Goal: Navigation & Orientation: Find specific page/section

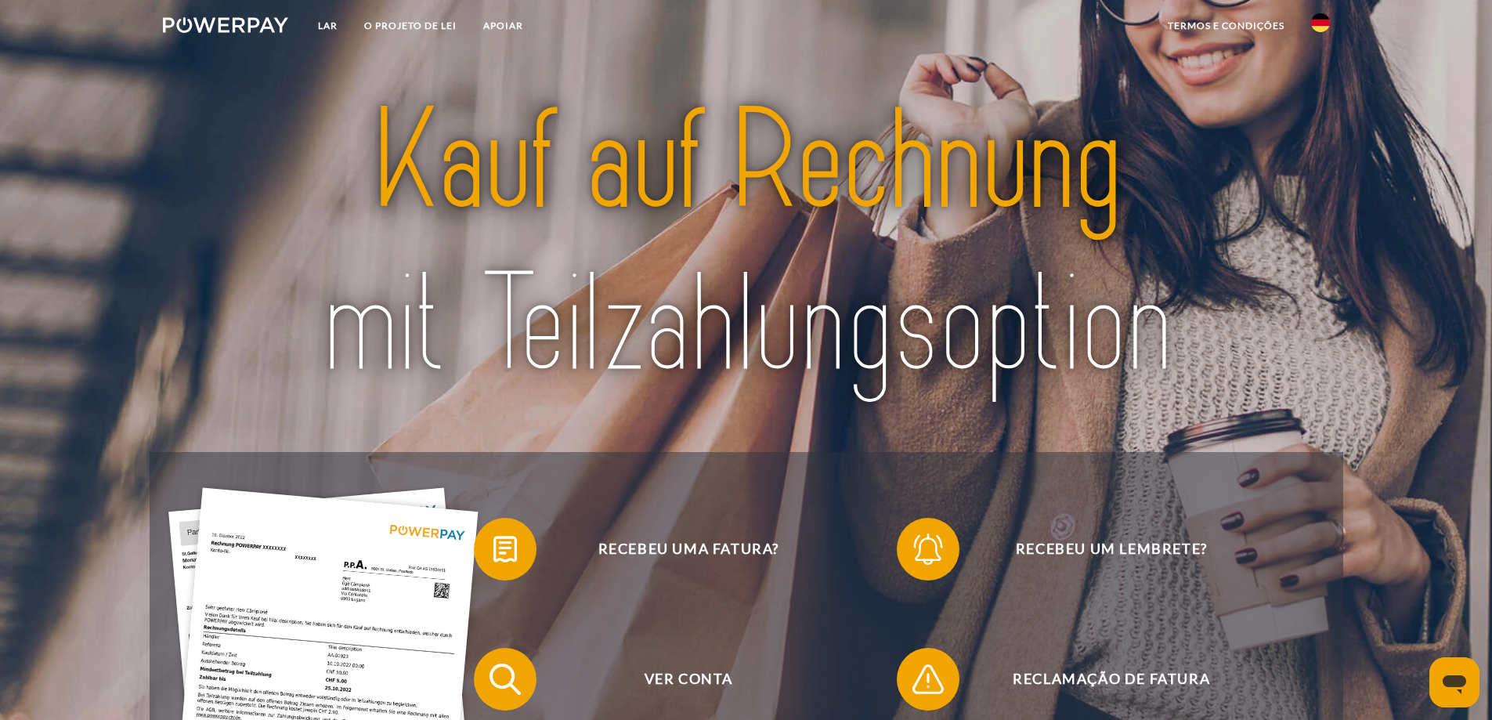
click at [1323, 20] on img at bounding box center [1320, 22] width 19 height 19
click at [1320, 76] on img at bounding box center [1320, 73] width 19 height 19
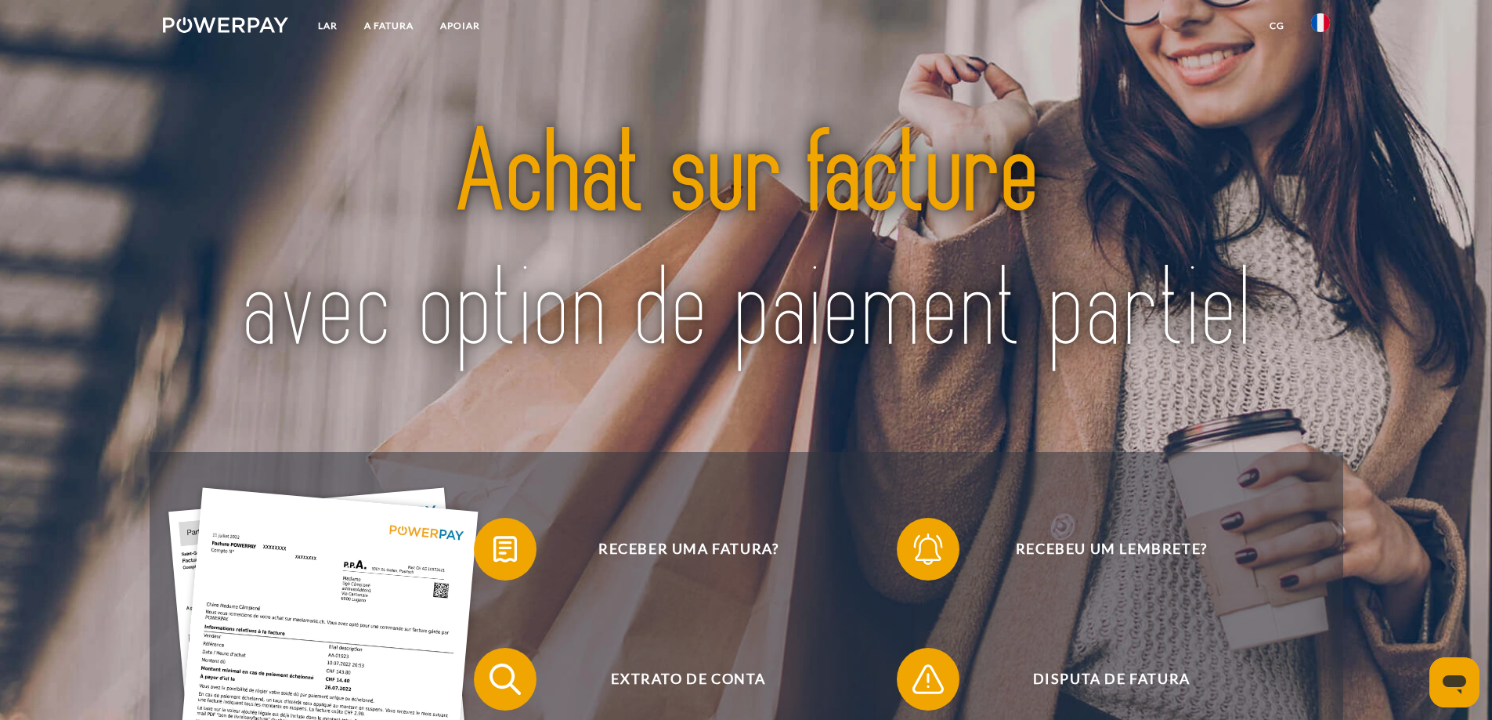
click at [779, 80] on img at bounding box center [746, 243] width 1052 height 343
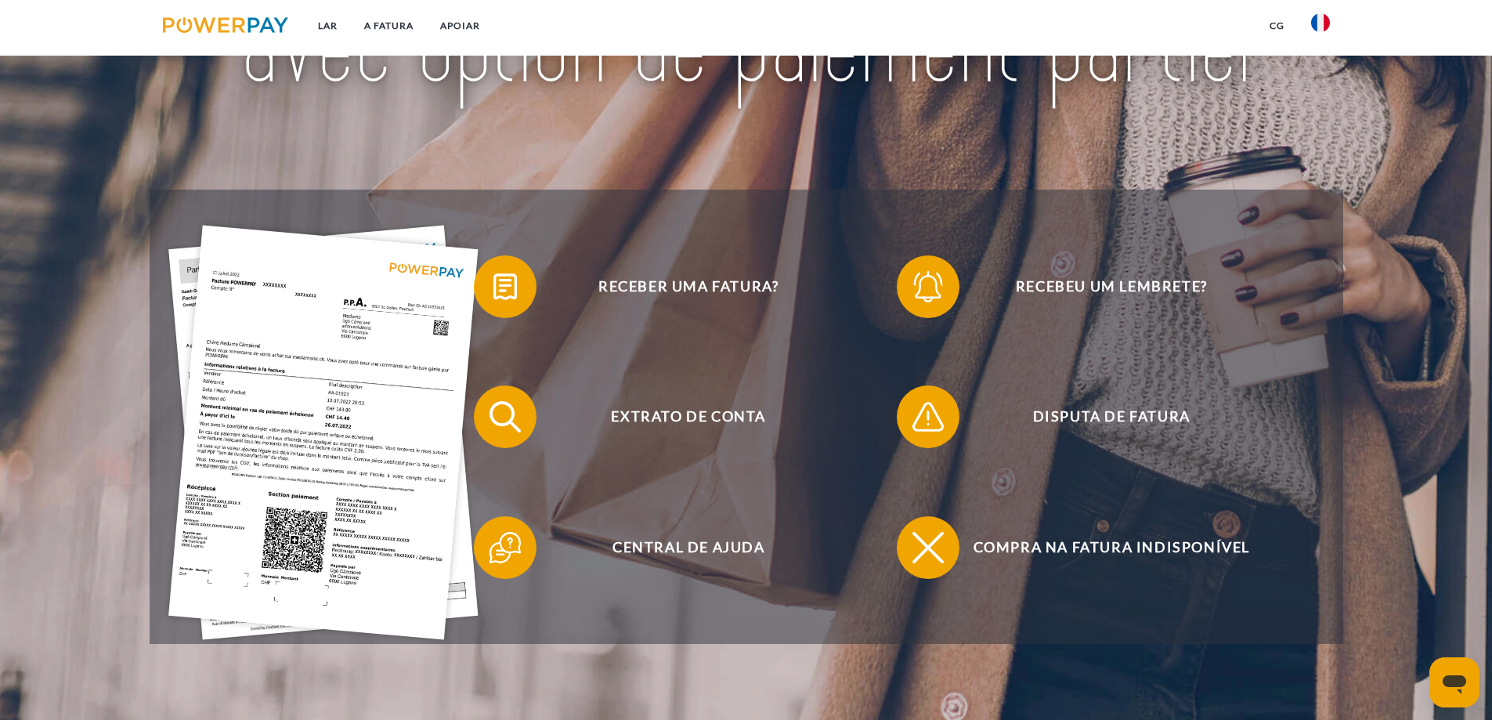
scroll to position [160, 0]
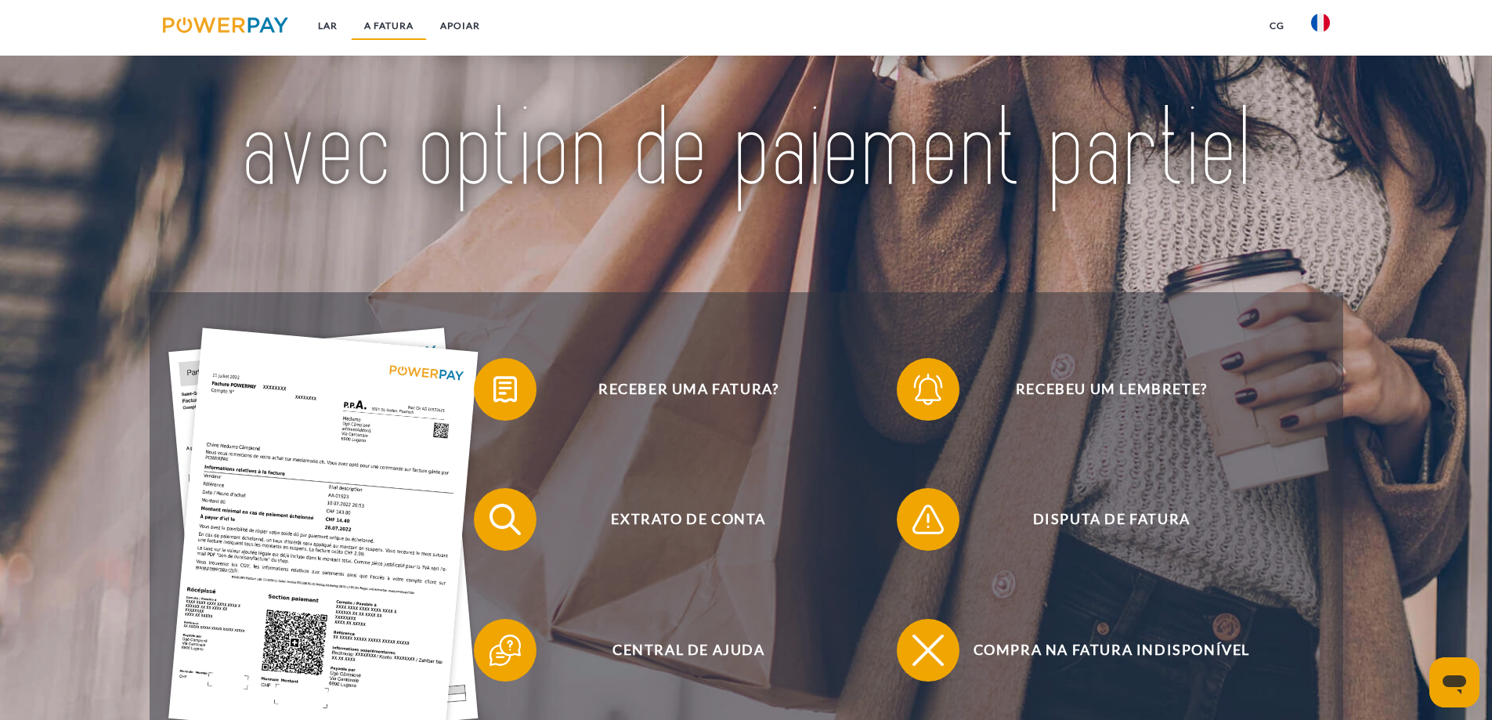
click at [394, 25] on font "A FATURA" at bounding box center [388, 26] width 49 height 12
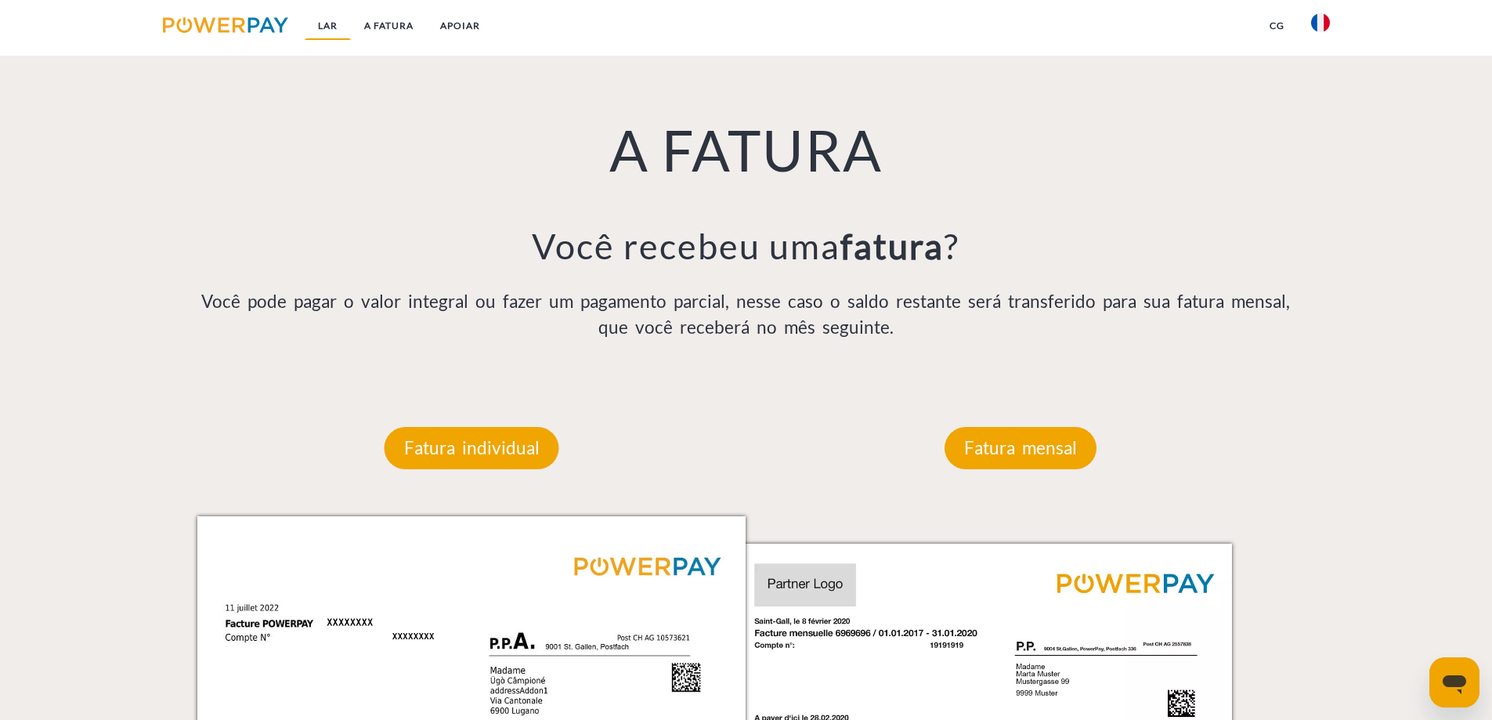
click at [330, 23] on font "Lar" at bounding box center [328, 26] width 20 height 12
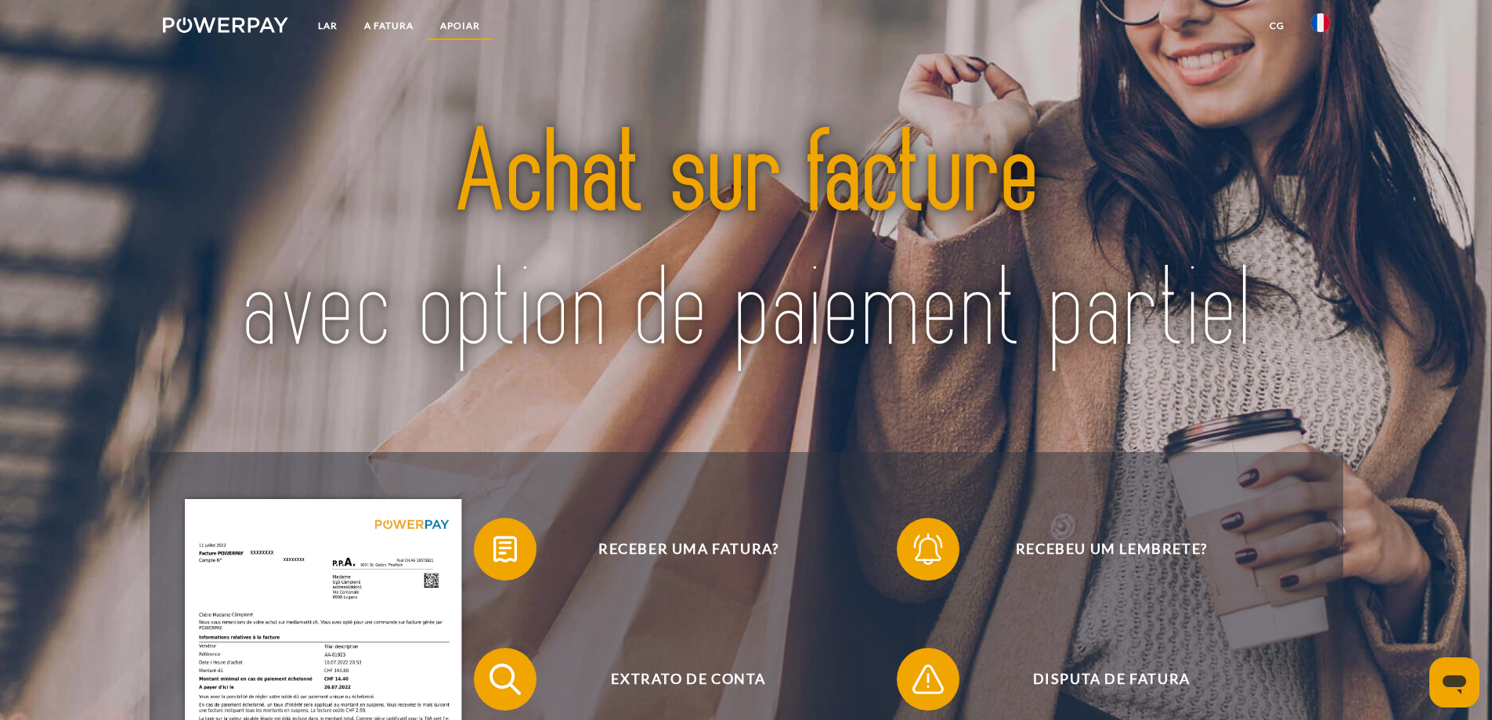
click at [455, 29] on font "Apoiar" at bounding box center [460, 26] width 40 height 12
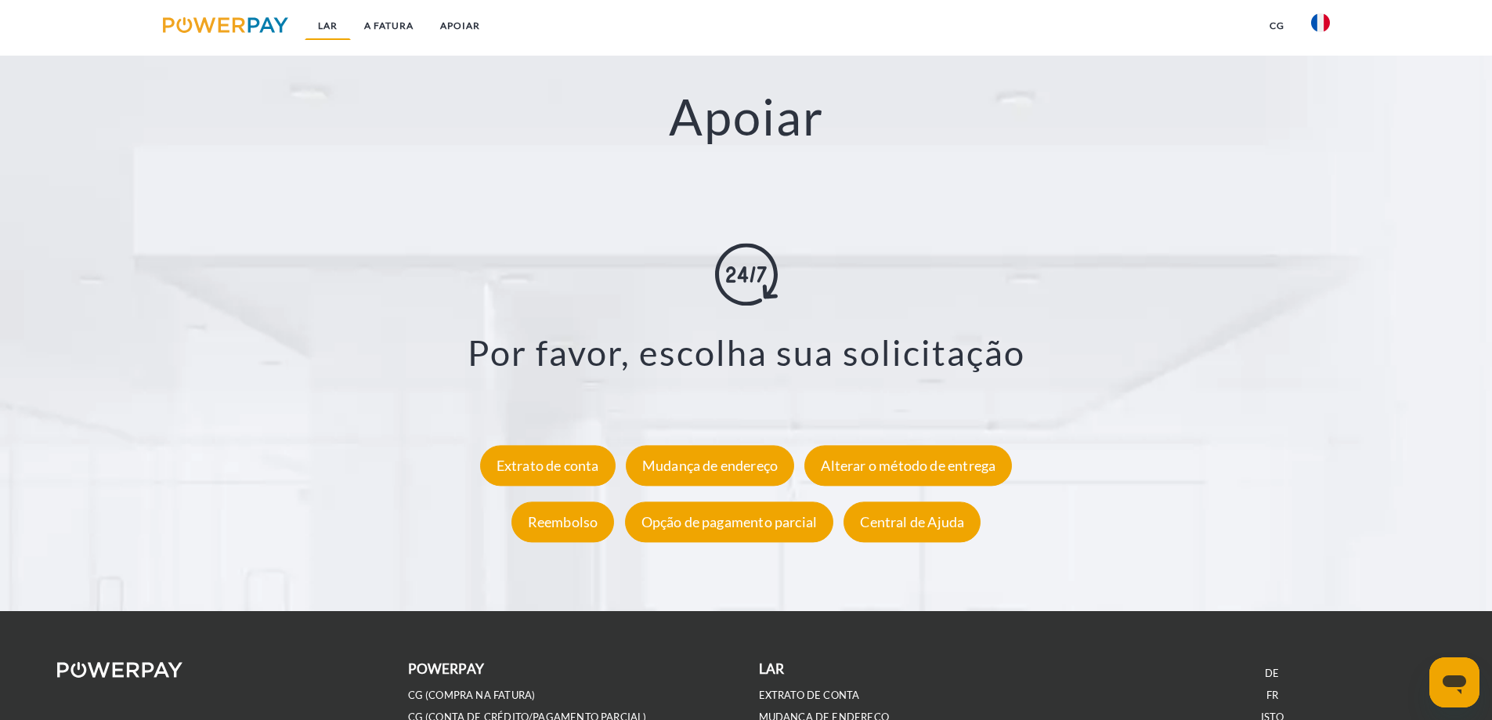
click at [329, 25] on font "Lar" at bounding box center [328, 26] width 20 height 12
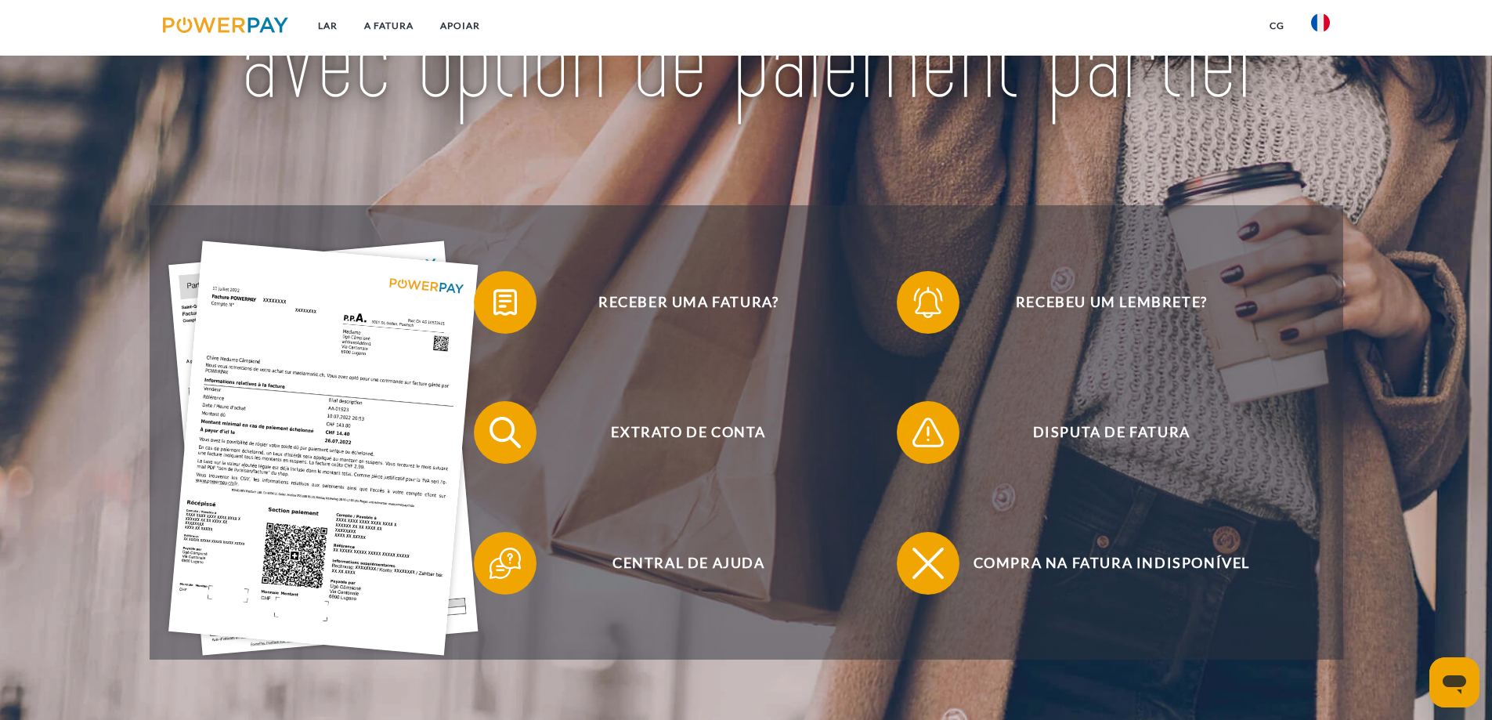
click at [222, 21] on img at bounding box center [226, 25] width 126 height 16
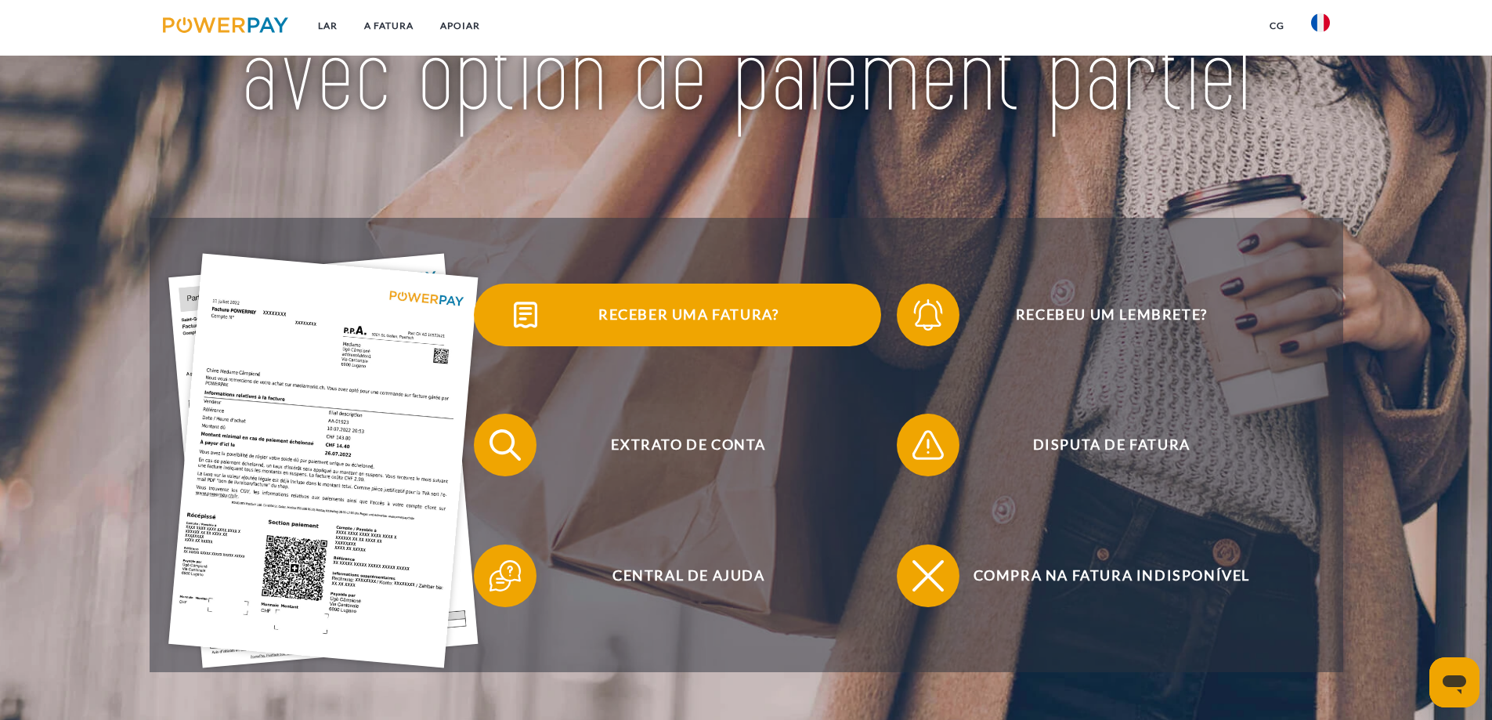
scroll to position [235, 0]
click at [675, 319] on font "Receber uma fatura?" at bounding box center [688, 313] width 180 height 17
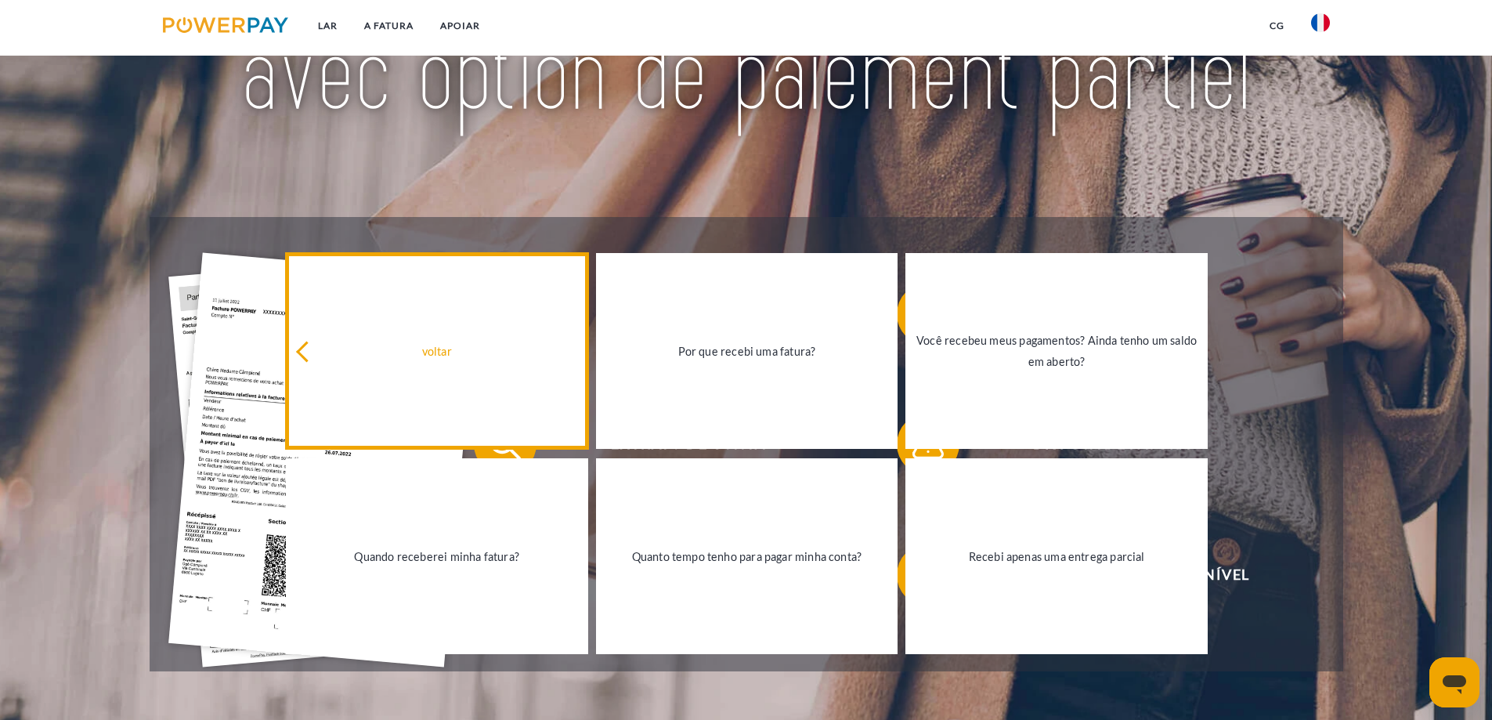
click at [436, 345] on div "voltar" at bounding box center [436, 351] width 283 height 21
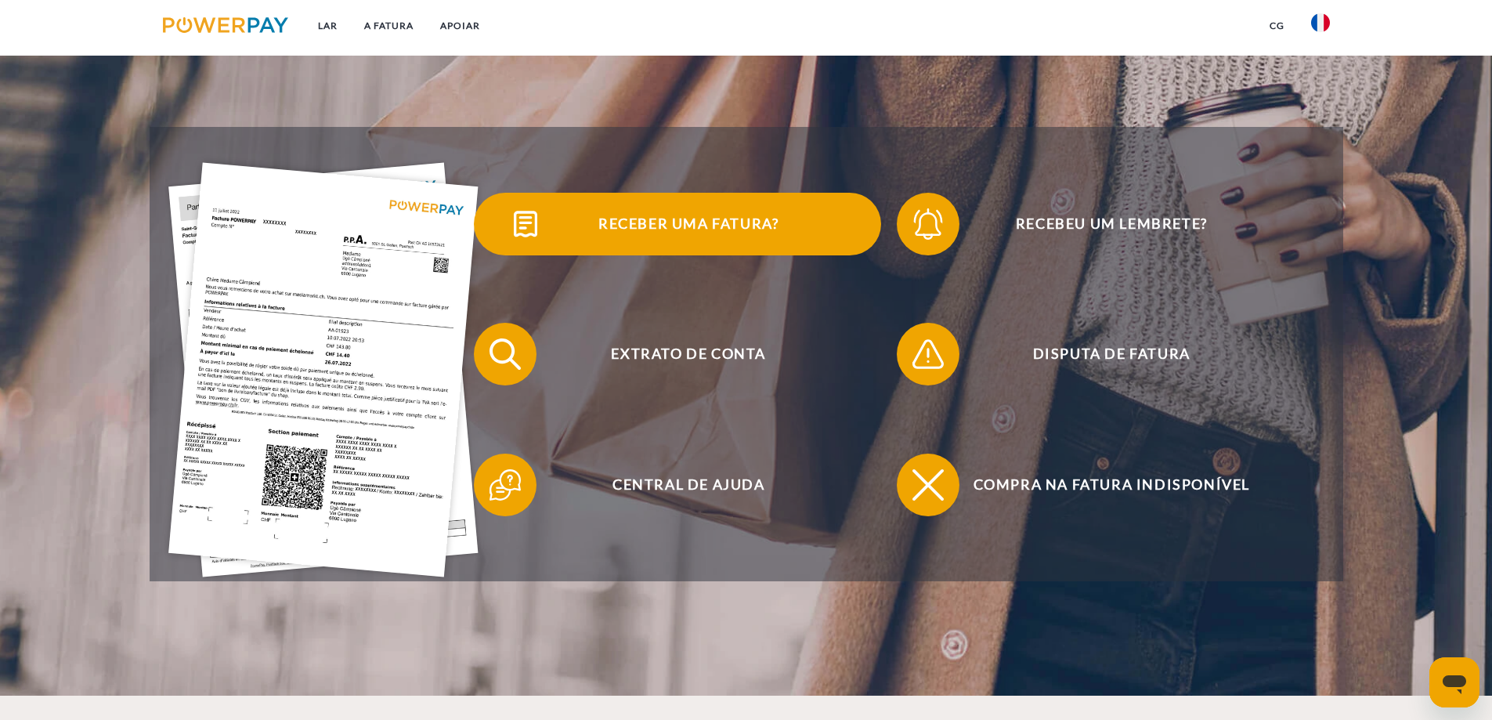
scroll to position [392, 0]
